Goal: Task Accomplishment & Management: Manage account settings

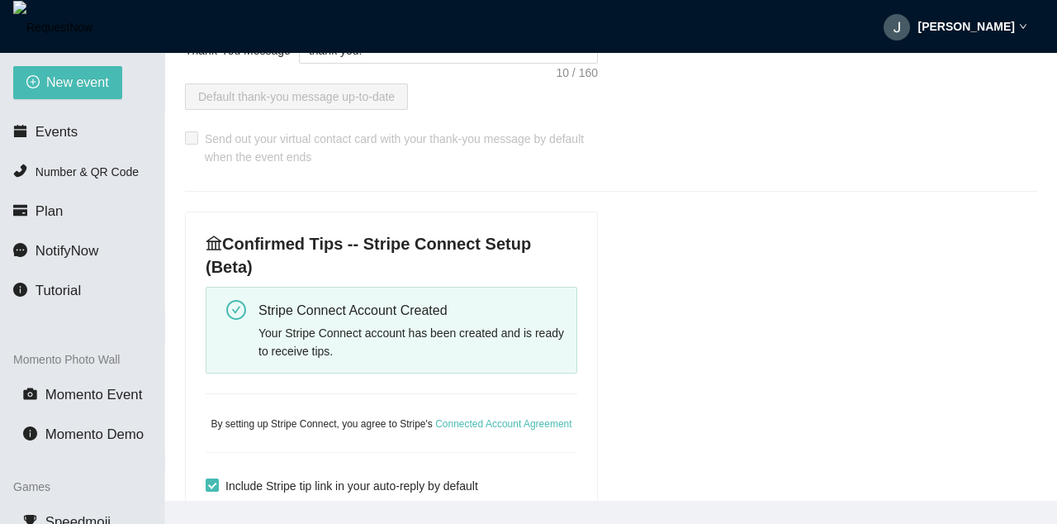
scroll to position [595, 0]
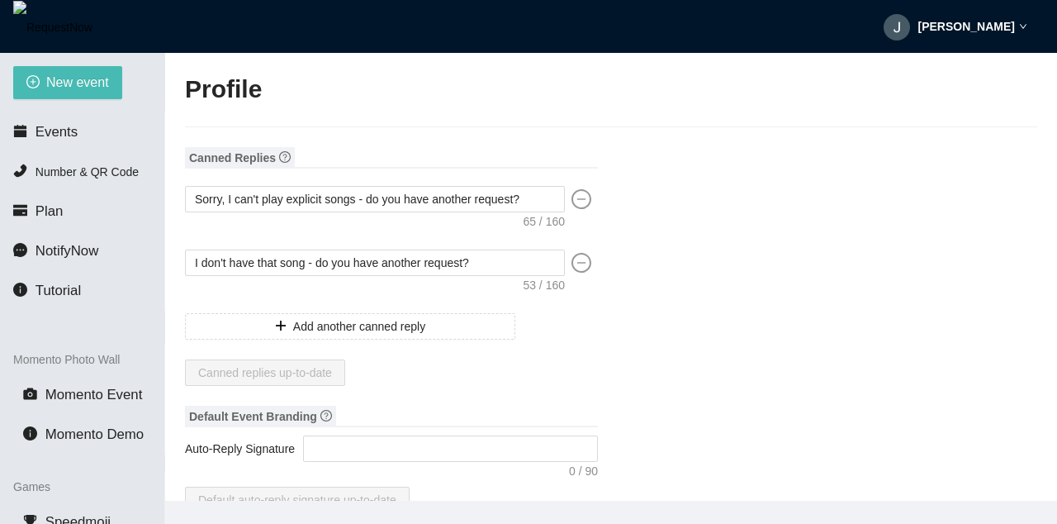
type textarea "[URL][DOMAIN_NAME]"
type input "[PERSON_NAME]"
type input "test"
type input "DJ"
type input "[PHONE_NUMBER]"
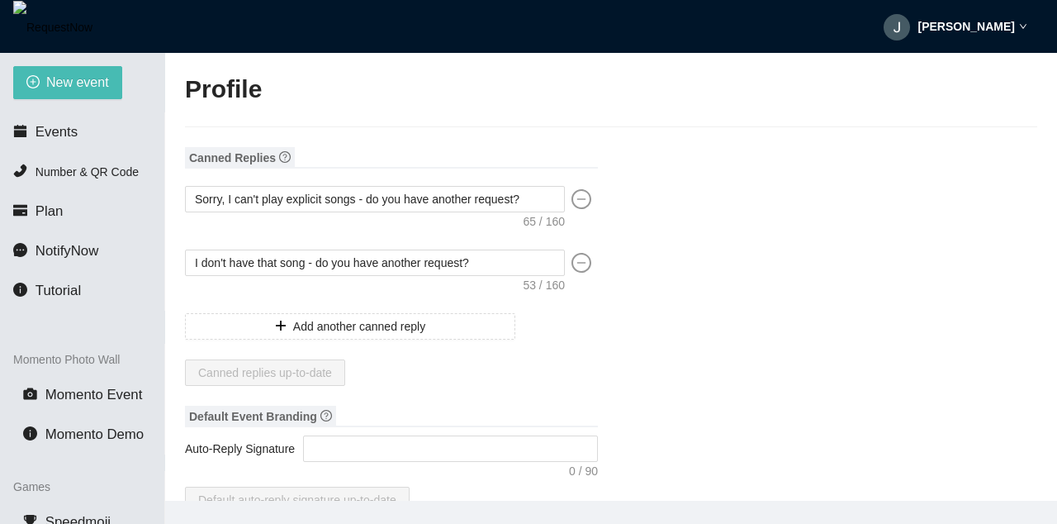
type input "[EMAIL_ADDRESS][DOMAIN_NAME]"
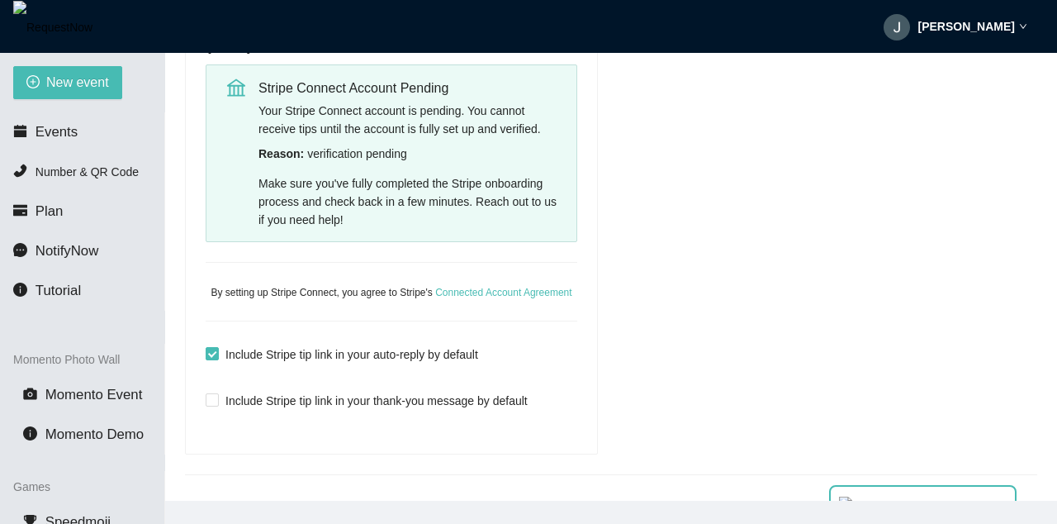
scroll to position [595, 0]
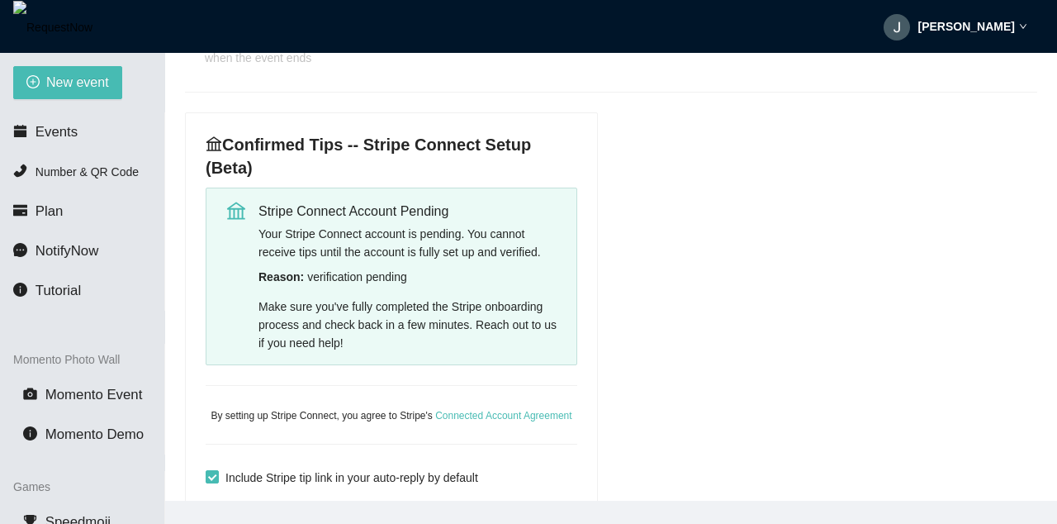
click at [447, 344] on div "Make sure you've fully completed the Stripe onboarding process and check back i…" at bounding box center [411, 324] width 306 height 54
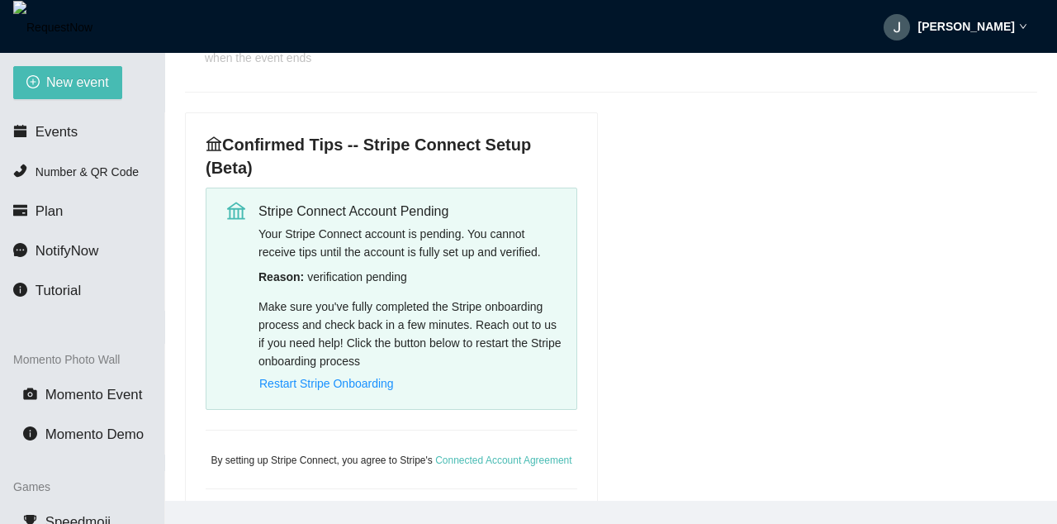
drag, startPoint x: 524, startPoint y: 399, endPoint x: 511, endPoint y: 400, distance: 12.5
click at [524, 399] on div "Stripe Connect Account Pending Your Stripe Connect account is pending. You cann…" at bounding box center [392, 298] width 372 height 222
